Goal: Transaction & Acquisition: Purchase product/service

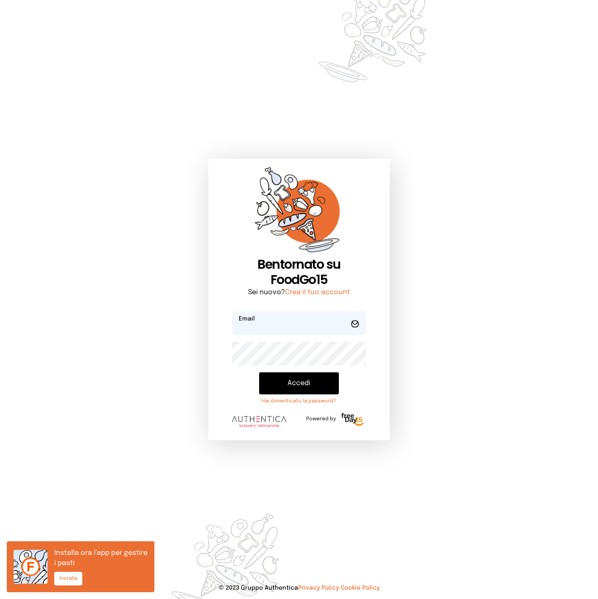
type input "**********"
click at [294, 384] on button "Accedi" at bounding box center [299, 383] width 80 height 22
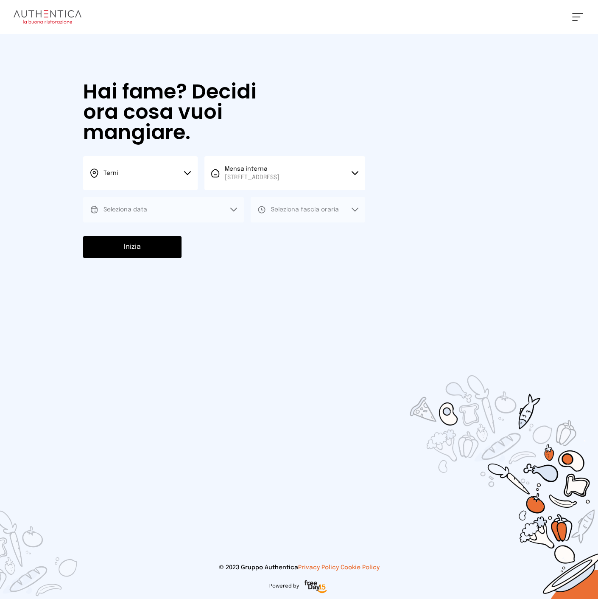
click at [168, 209] on button "Seleziona data" at bounding box center [163, 209] width 161 height 25
click at [263, 176] on span "[STREET_ADDRESS]" at bounding box center [252, 177] width 55 height 8
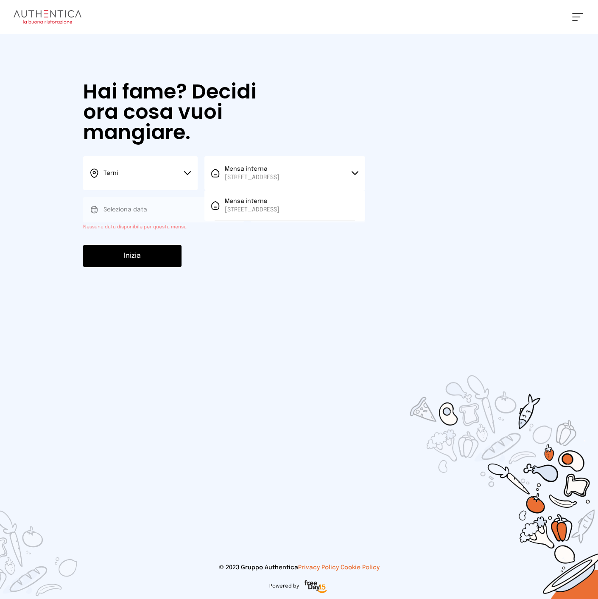
drag, startPoint x: 251, startPoint y: 199, endPoint x: 224, endPoint y: 200, distance: 26.7
click at [247, 200] on span "Mensa interna" at bounding box center [252, 201] width 55 height 8
click at [168, 203] on button "Seleziona data" at bounding box center [163, 209] width 161 height 25
click at [168, 209] on button "Seleziona data" at bounding box center [163, 209] width 161 height 25
click at [151, 214] on button "Seleziona data" at bounding box center [163, 209] width 161 height 25
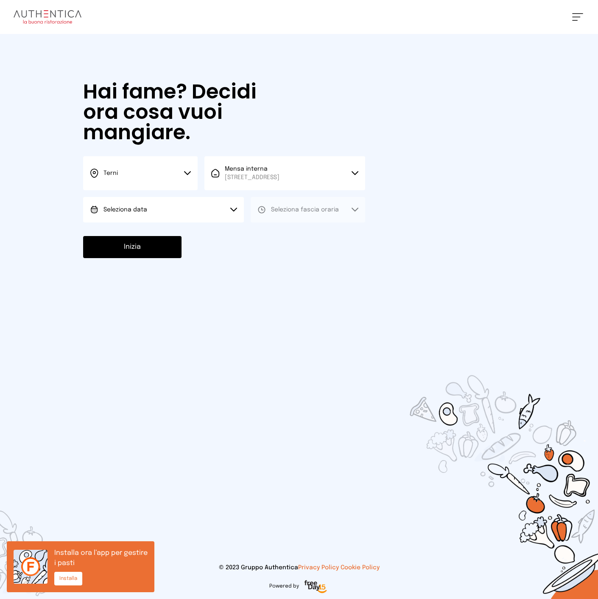
click at [194, 207] on button "Seleziona data" at bounding box center [163, 209] width 161 height 25
click at [157, 231] on li "[DATE], [DATE]" at bounding box center [163, 233] width 161 height 22
click at [293, 211] on span "Seleziona fascia oraria" at bounding box center [305, 210] width 68 height 6
drag, startPoint x: 281, startPoint y: 233, endPoint x: 268, endPoint y: 235, distance: 13.2
click at [280, 233] on span "Pranzo" at bounding box center [281, 233] width 20 height 8
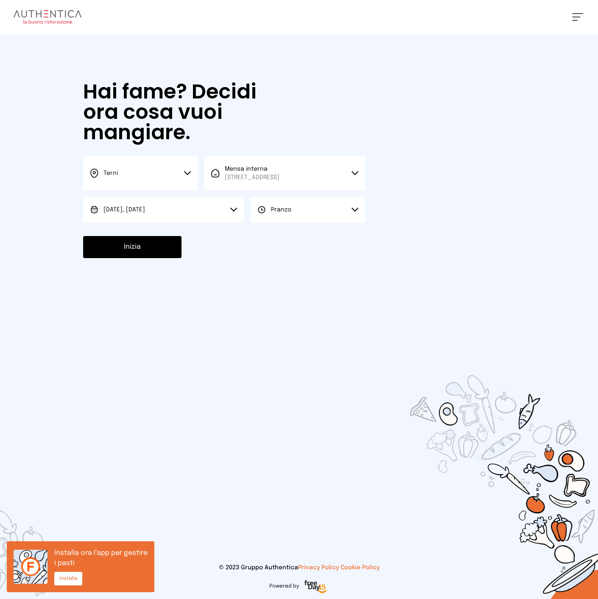
click at [134, 247] on button "Inizia" at bounding box center [132, 247] width 98 height 22
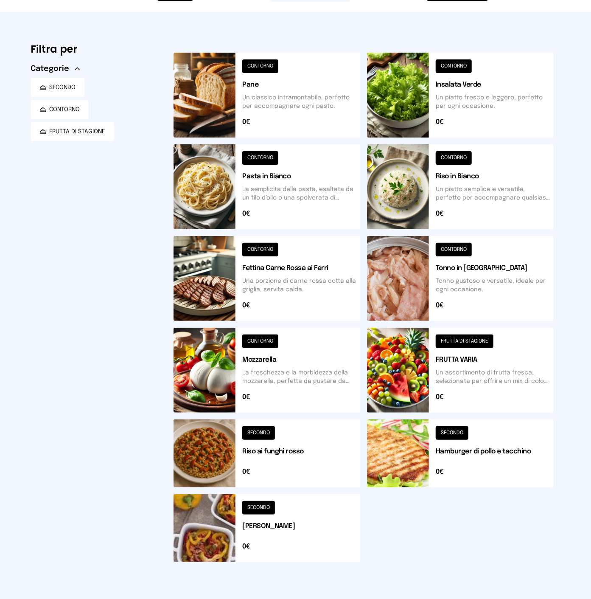
scroll to position [70, 0]
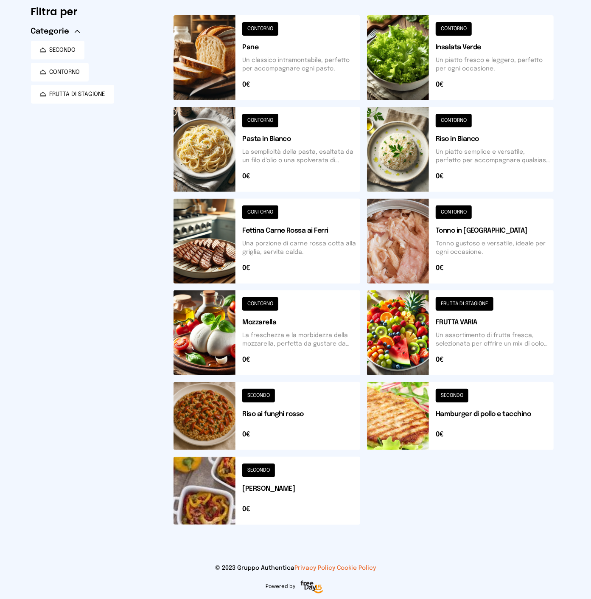
click at [287, 501] on button at bounding box center [267, 490] width 187 height 68
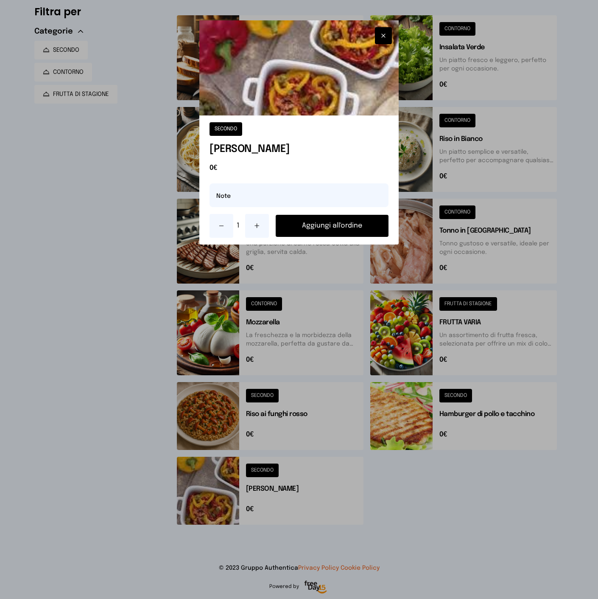
drag, startPoint x: 249, startPoint y: 222, endPoint x: 278, endPoint y: 222, distance: 28.4
click at [249, 222] on button at bounding box center [257, 226] width 24 height 24
click at [319, 229] on button "Aggiungi all'ordine" at bounding box center [332, 226] width 113 height 22
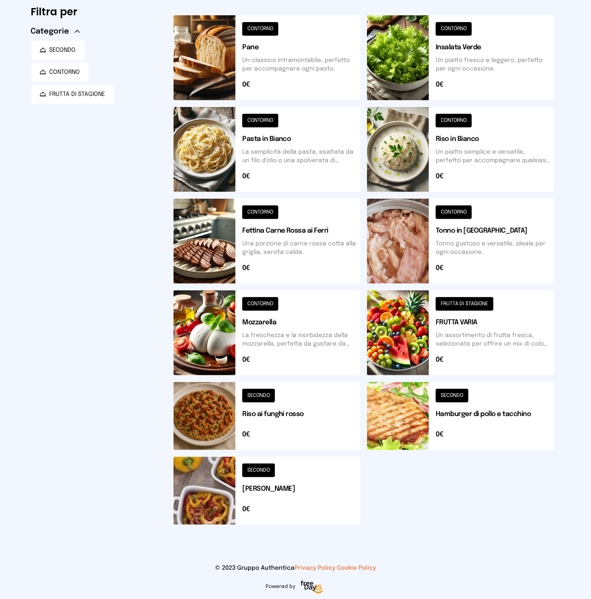
click at [283, 253] on button at bounding box center [267, 241] width 187 height 85
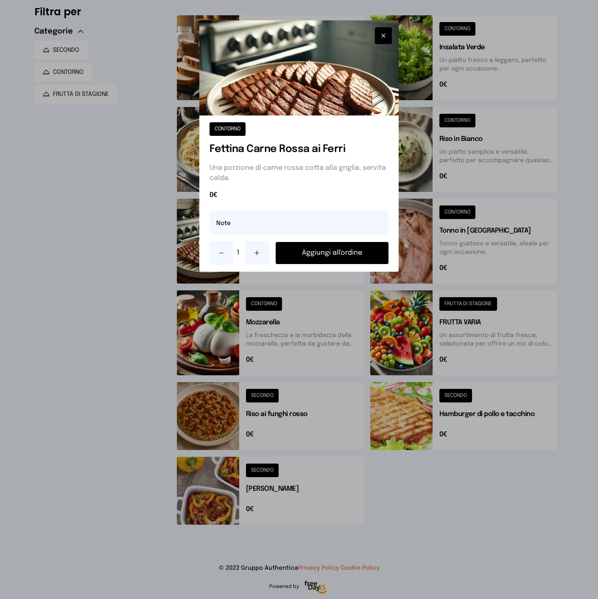
click at [315, 255] on button "Aggiungi all'ordine" at bounding box center [332, 253] width 113 height 22
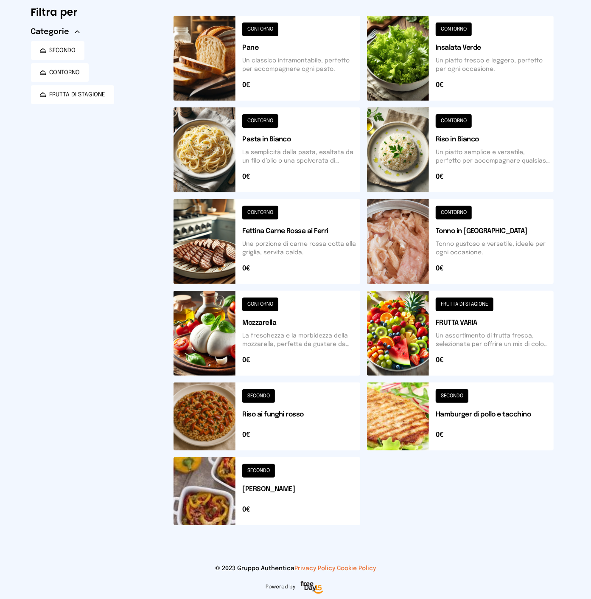
scroll to position [0, 0]
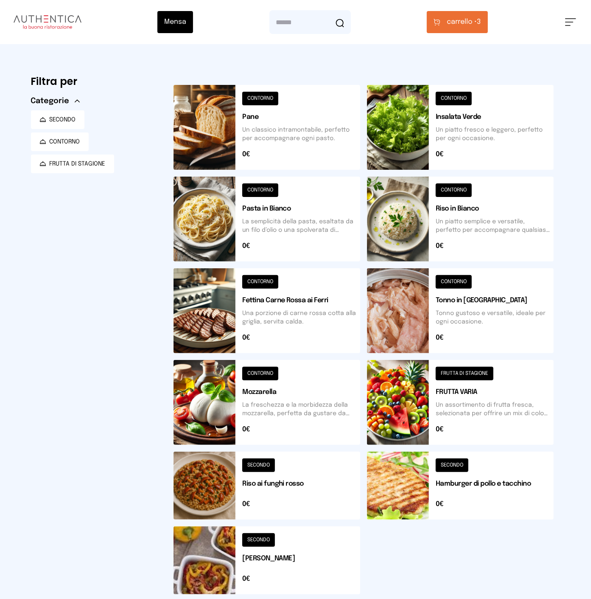
click at [496, 413] on button at bounding box center [460, 402] width 187 height 85
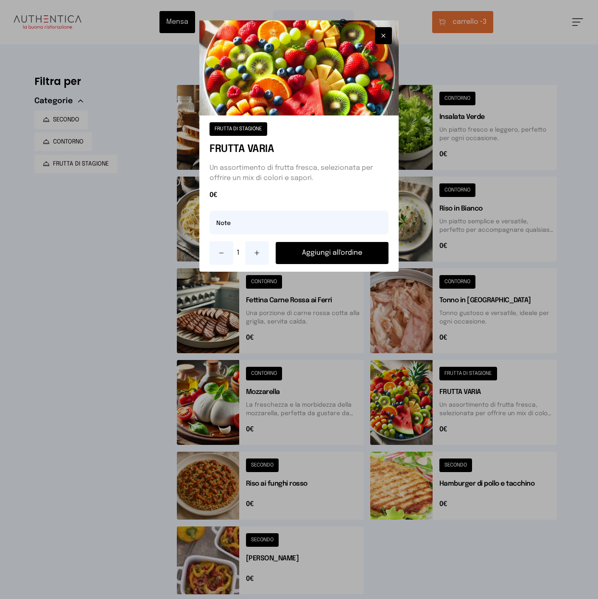
click at [260, 252] on button at bounding box center [257, 253] width 24 height 24
click at [258, 253] on icon at bounding box center [257, 253] width 4 height 0
click at [317, 253] on button "Aggiungi all'ordine" at bounding box center [332, 253] width 113 height 22
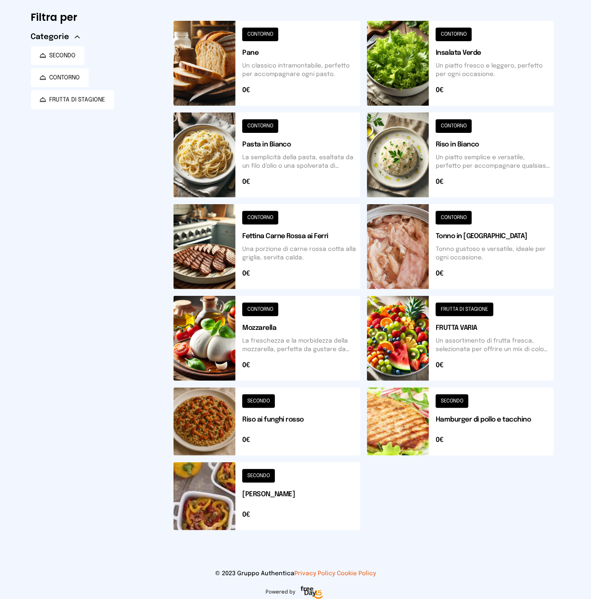
scroll to position [70, 0]
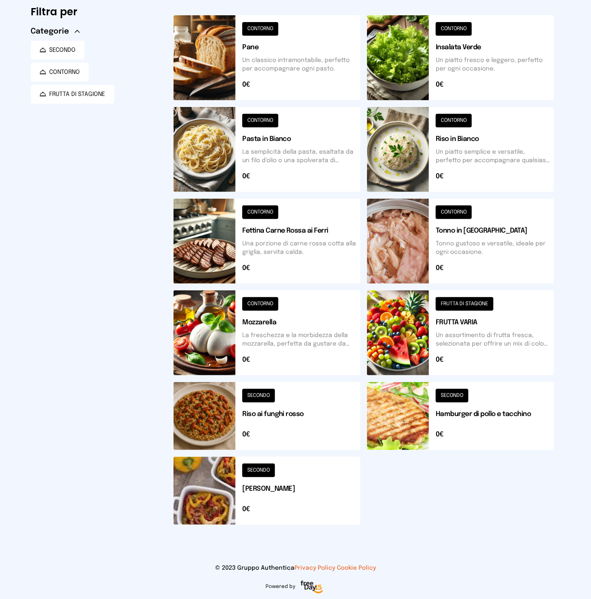
click at [475, 304] on button at bounding box center [460, 332] width 187 height 85
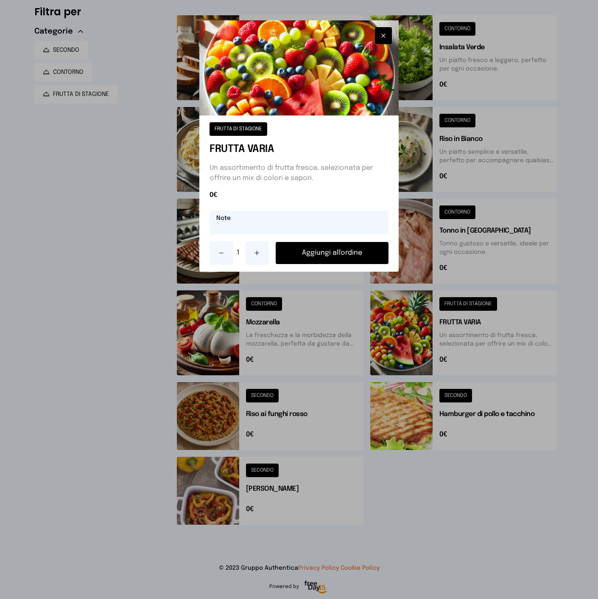
click at [240, 222] on input "text" at bounding box center [299, 222] width 179 height 24
drag, startPoint x: 252, startPoint y: 228, endPoint x: 196, endPoint y: 228, distance: 55.1
click at [196, 228] on div "FRUTTA DI STAGIONE FRUTTA VARIA Un assortimento di frutta fresca, selezionata p…" at bounding box center [299, 299] width 598 height 599
type input "********"
click at [304, 255] on button "Aggiungi all'ordine" at bounding box center [332, 253] width 113 height 22
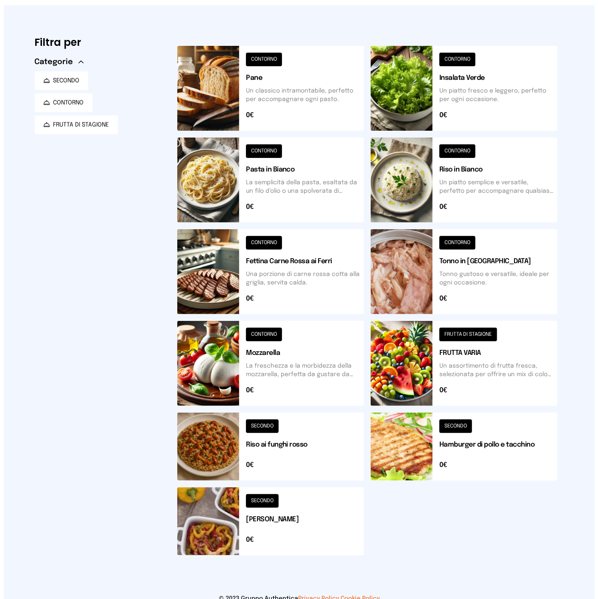
scroll to position [0, 0]
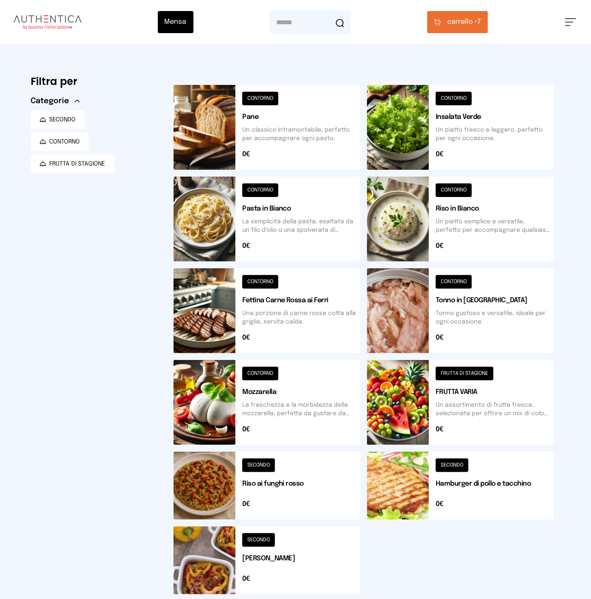
click at [460, 25] on span "carrello •" at bounding box center [463, 22] width 30 height 10
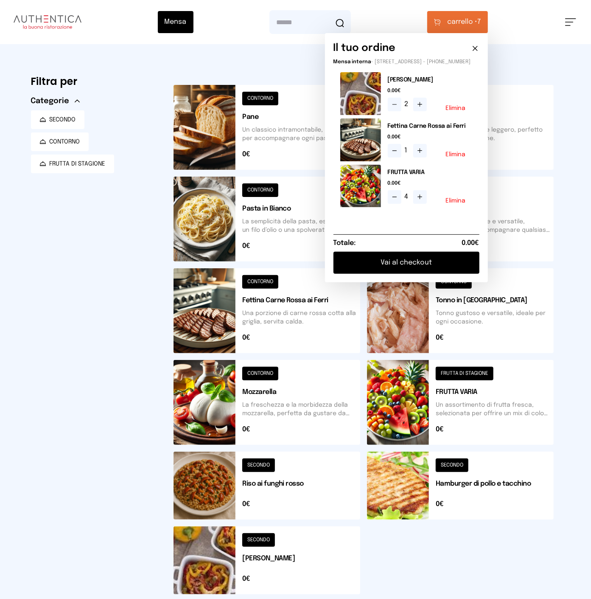
click at [282, 125] on button at bounding box center [267, 127] width 187 height 85
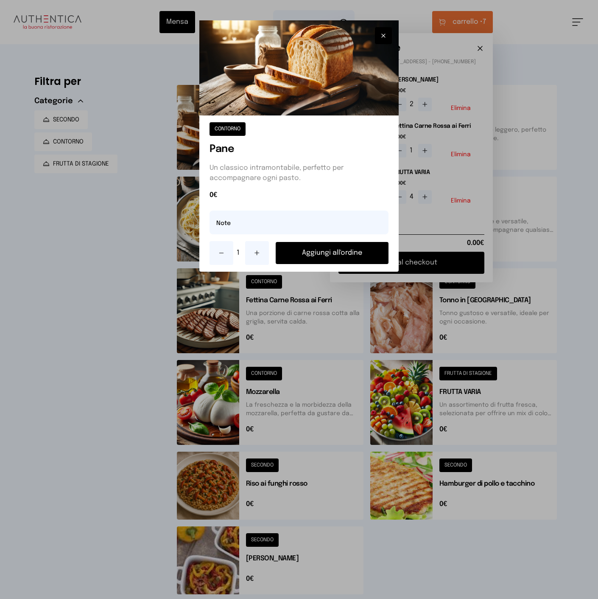
click at [316, 251] on button "Aggiungi all'ordine" at bounding box center [332, 253] width 113 height 22
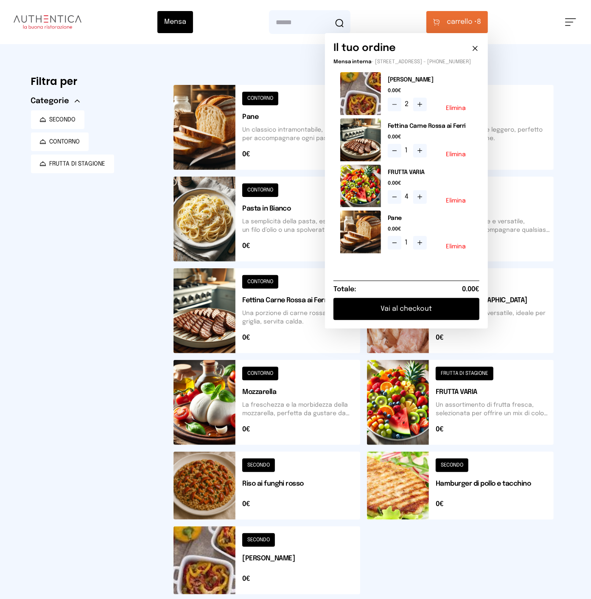
click at [429, 316] on button "Vai al checkout" at bounding box center [406, 309] width 146 height 22
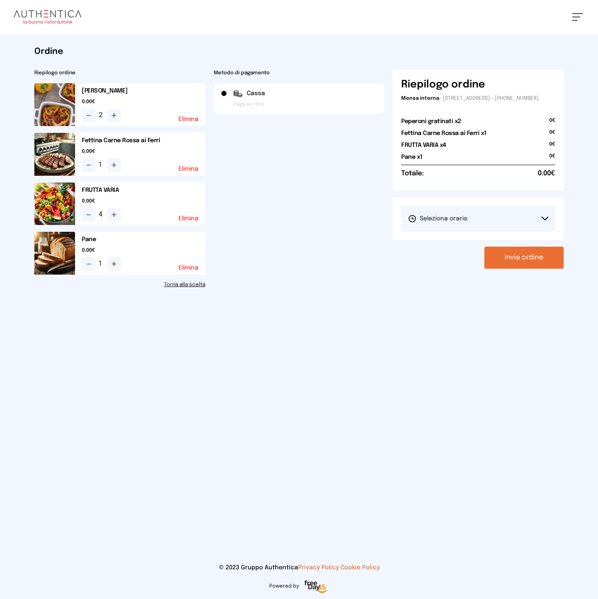
click at [523, 223] on button "Seleziona orario" at bounding box center [478, 218] width 154 height 25
click at [465, 246] on span "1° Turno (13:00 - 15:00)" at bounding box center [440, 242] width 64 height 8
click at [503, 261] on button "Invia ordine" at bounding box center [523, 257] width 79 height 22
